Goal: Task Accomplishment & Management: Manage account settings

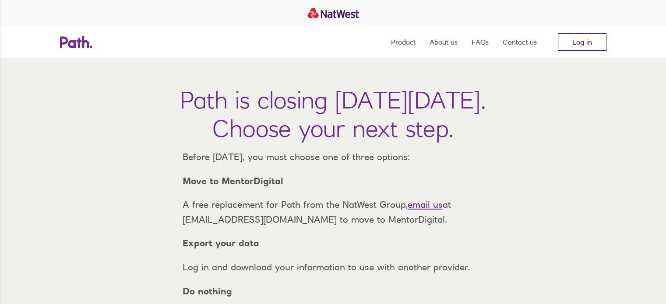
click at [576, 39] on link "Log in" at bounding box center [582, 42] width 49 height 18
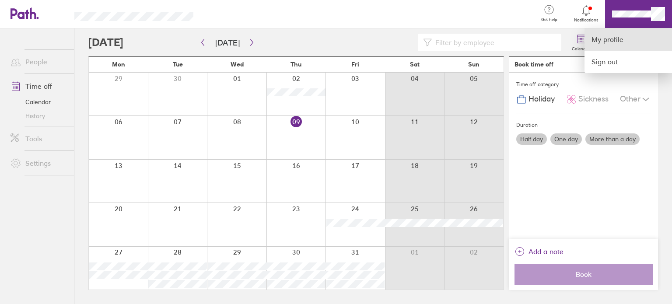
click at [623, 49] on link "My profile" at bounding box center [629, 39] width 88 height 22
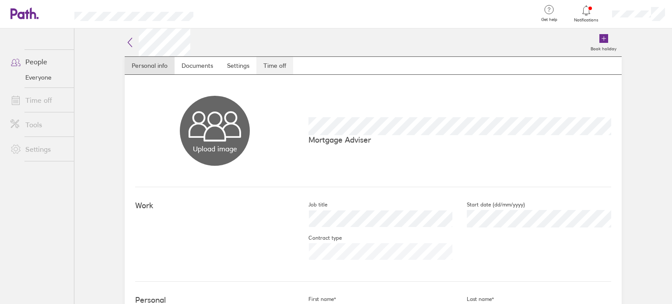
click at [284, 71] on link "Time off" at bounding box center [274, 66] width 37 height 18
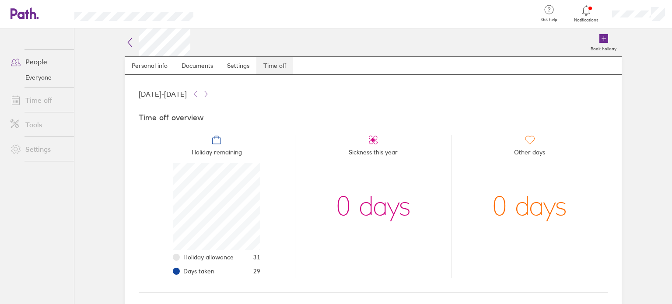
scroll to position [88, 88]
click at [130, 44] on icon at bounding box center [130, 42] width 11 height 11
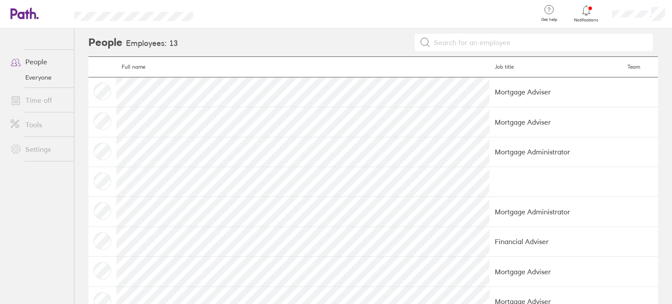
click at [20, 16] on icon at bounding box center [25, 13] width 28 height 12
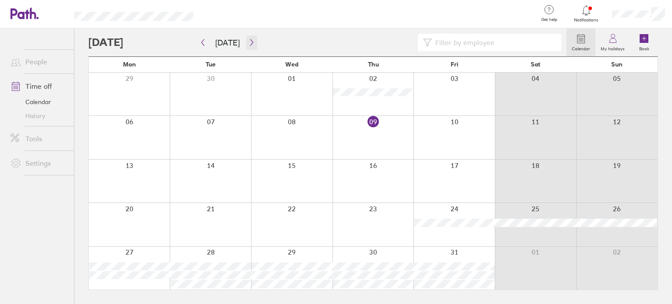
click at [249, 43] on icon "button" at bounding box center [252, 42] width 7 height 7
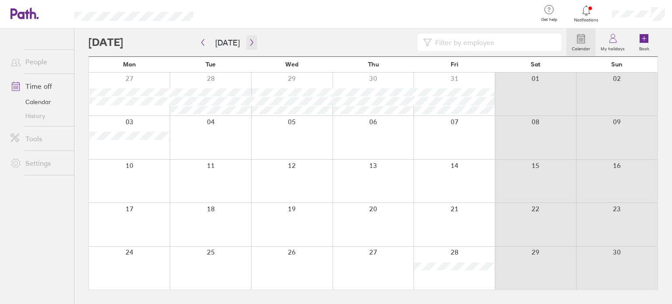
click at [253, 41] on button "button" at bounding box center [251, 42] width 11 height 14
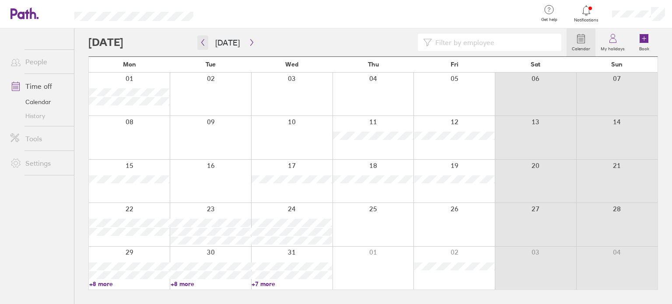
click at [199, 39] on button "button" at bounding box center [202, 42] width 11 height 14
